Goal: Check status

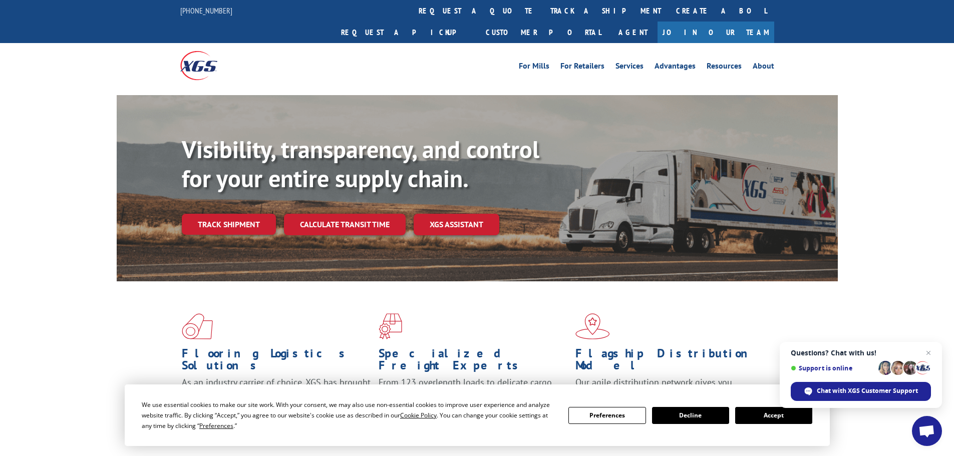
click at [543, 10] on link "track a shipment" at bounding box center [606, 11] width 126 height 22
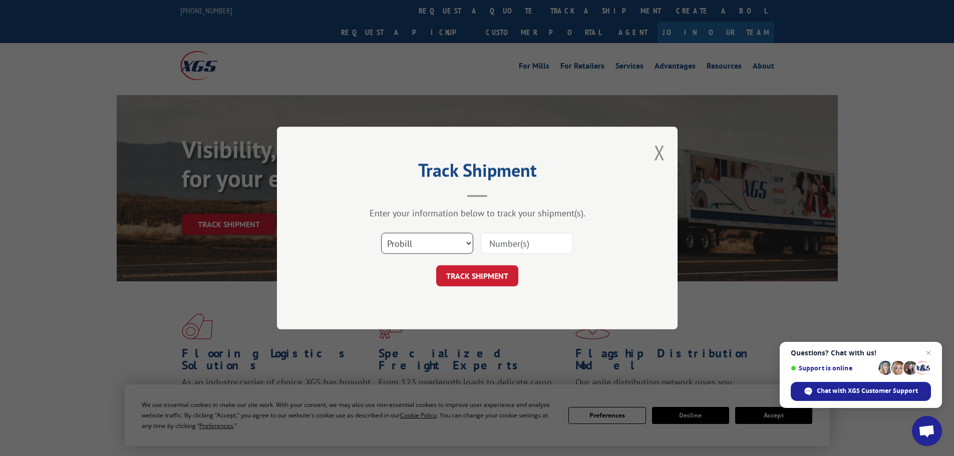
drag, startPoint x: 459, startPoint y: 244, endPoint x: 453, endPoint y: 252, distance: 9.3
click at [458, 245] on select "Select category... Probill BOL PO" at bounding box center [427, 243] width 92 height 21
click at [381, 233] on select "Select category... Probill BOL PO" at bounding box center [427, 243] width 92 height 21
drag, startPoint x: 445, startPoint y: 238, endPoint x: 436, endPoint y: 249, distance: 14.6
click at [443, 240] on select "Select category... Probill BOL PO" at bounding box center [427, 243] width 92 height 21
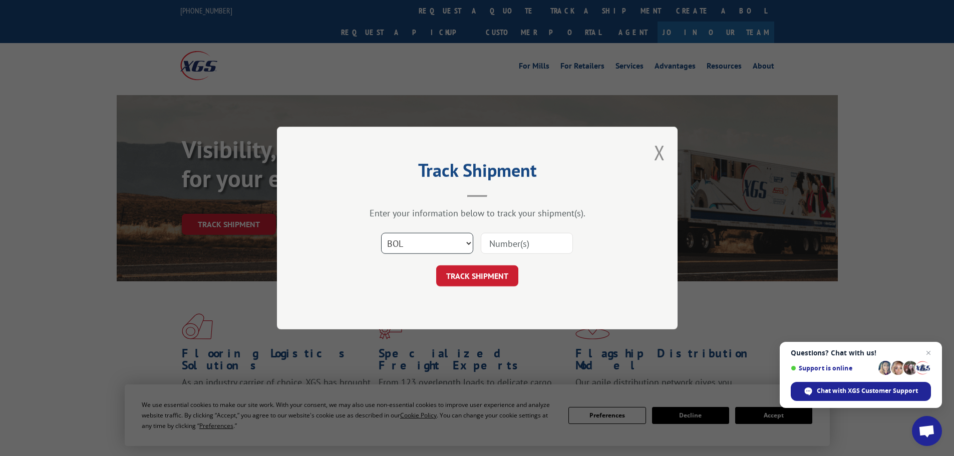
select select "probill"
click at [381, 233] on select "Select category... Probill BOL PO" at bounding box center [427, 243] width 92 height 21
drag, startPoint x: 494, startPoint y: 236, endPoint x: 500, endPoint y: 242, distance: 8.5
click at [495, 237] on input at bounding box center [527, 243] width 92 height 21
paste input "17341931"
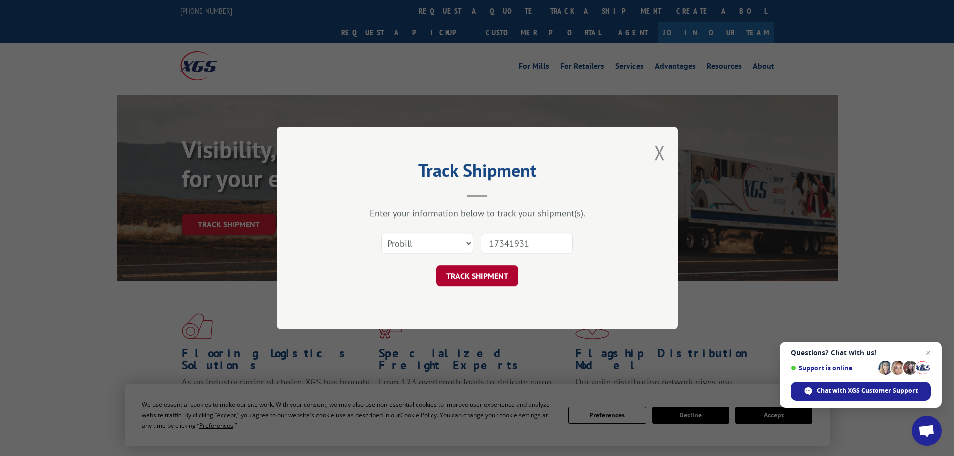
type input "17341931"
click at [493, 284] on button "TRACK SHIPMENT" at bounding box center [477, 275] width 82 height 21
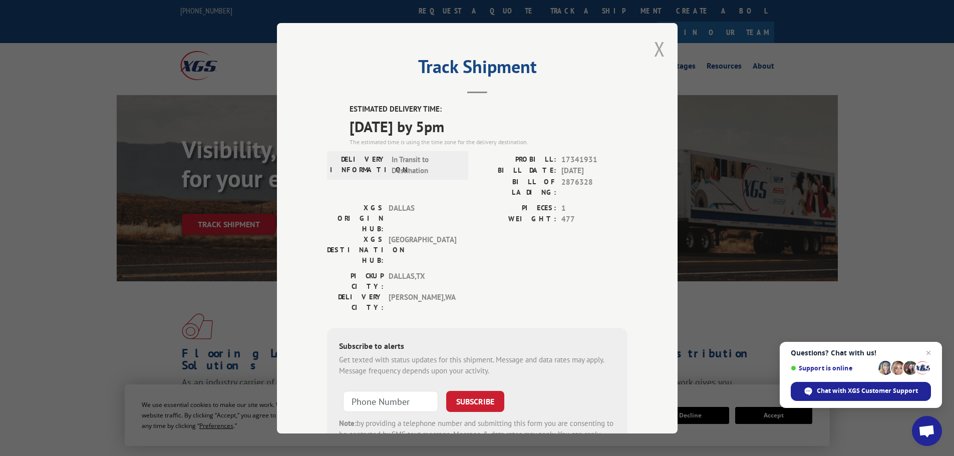
drag, startPoint x: 664, startPoint y: 60, endPoint x: 660, endPoint y: 57, distance: 5.7
click at [660, 57] on div "Track Shipment ESTIMATED DELIVERY TIME: [DATE] by 5pm The estimated time is usi…" at bounding box center [477, 228] width 401 height 411
click at [655, 52] on button "Close modal" at bounding box center [659, 49] width 11 height 27
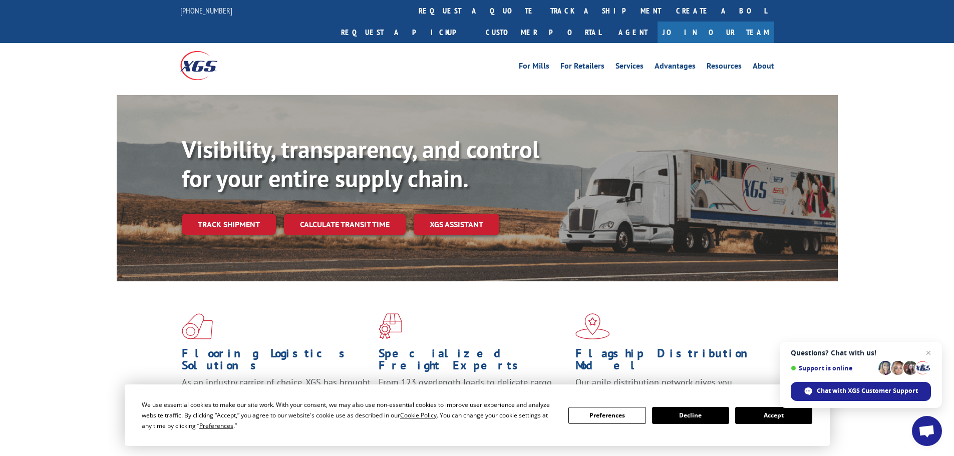
drag, startPoint x: 435, startPoint y: 12, endPoint x: 429, endPoint y: 28, distance: 17.3
click at [543, 13] on link "track a shipment" at bounding box center [606, 11] width 126 height 22
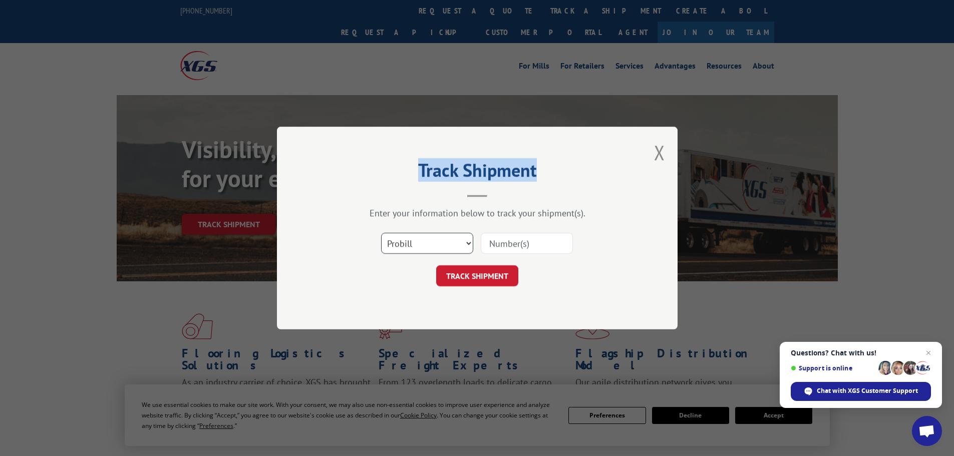
click at [428, 250] on select "Select category... Probill BOL PO" at bounding box center [427, 243] width 92 height 21
select select "po"
click at [381, 233] on select "Select category... Probill BOL PO" at bounding box center [427, 243] width 92 height 21
drag, startPoint x: 503, startPoint y: 245, endPoint x: 483, endPoint y: 277, distance: 38.1
click at [503, 245] on input at bounding box center [527, 243] width 92 height 21
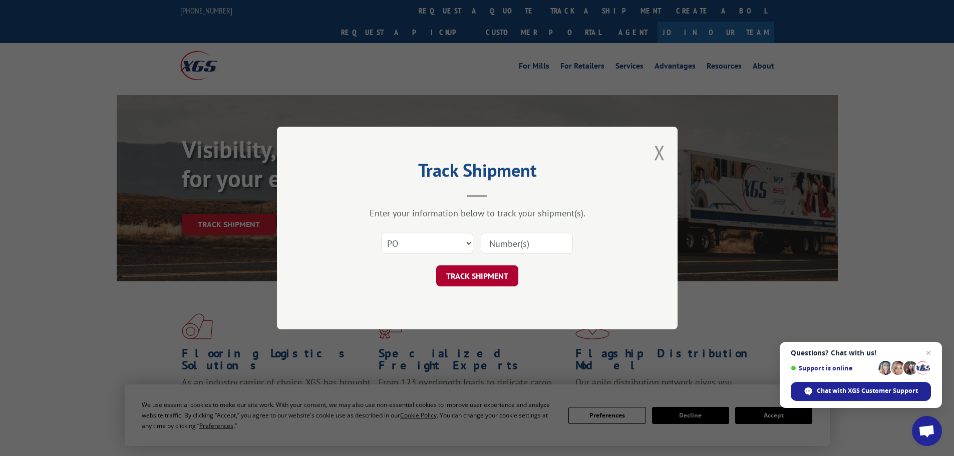
paste input "23501691"
type input "23501691"
click at [483, 276] on button "TRACK SHIPMENT" at bounding box center [477, 275] width 82 height 21
